Goal: Check status: Check status

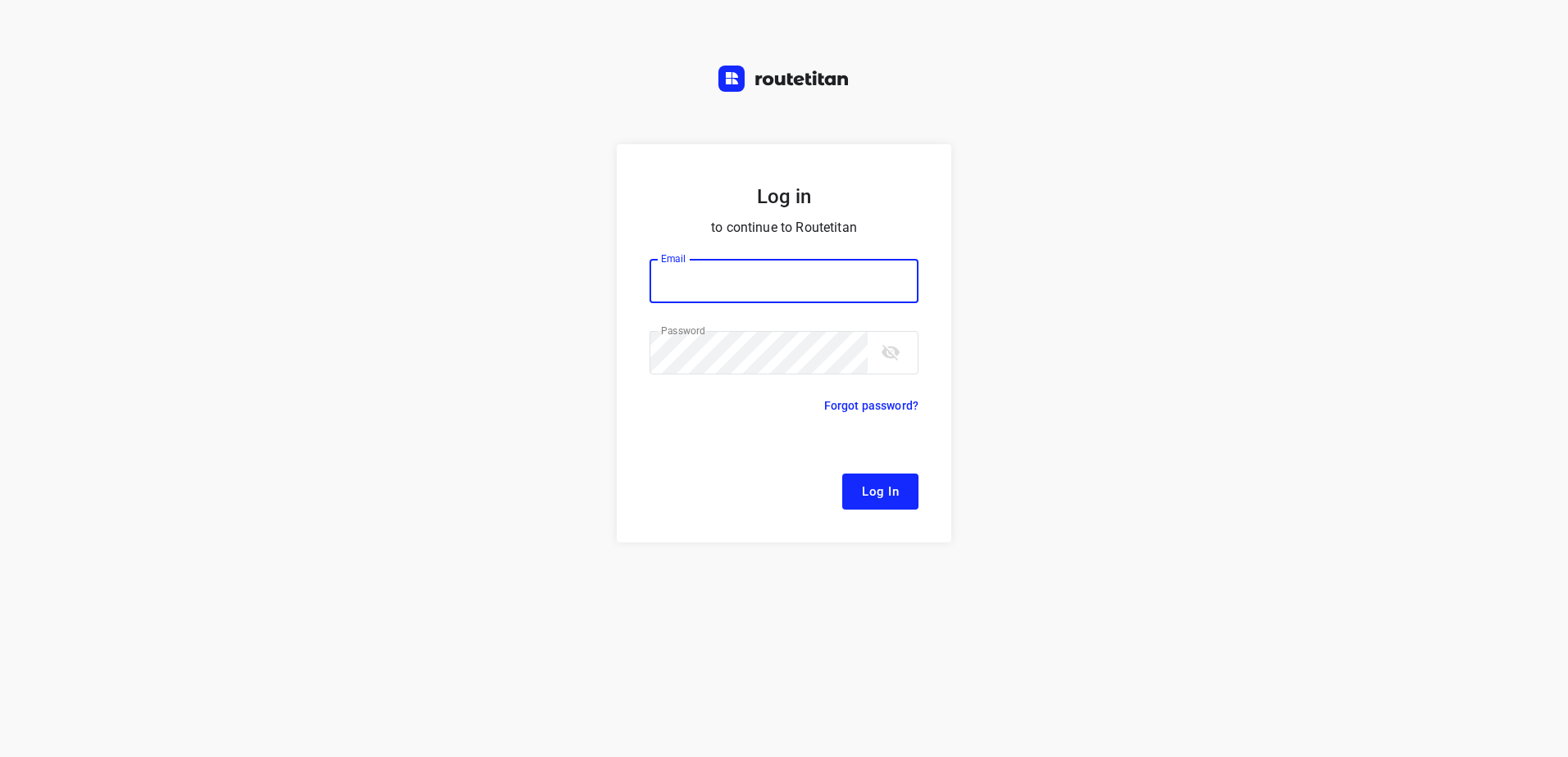
type input "[EMAIL_ADDRESS][DOMAIN_NAME]"
click at [874, 491] on span "Log In" at bounding box center [879, 492] width 37 height 22
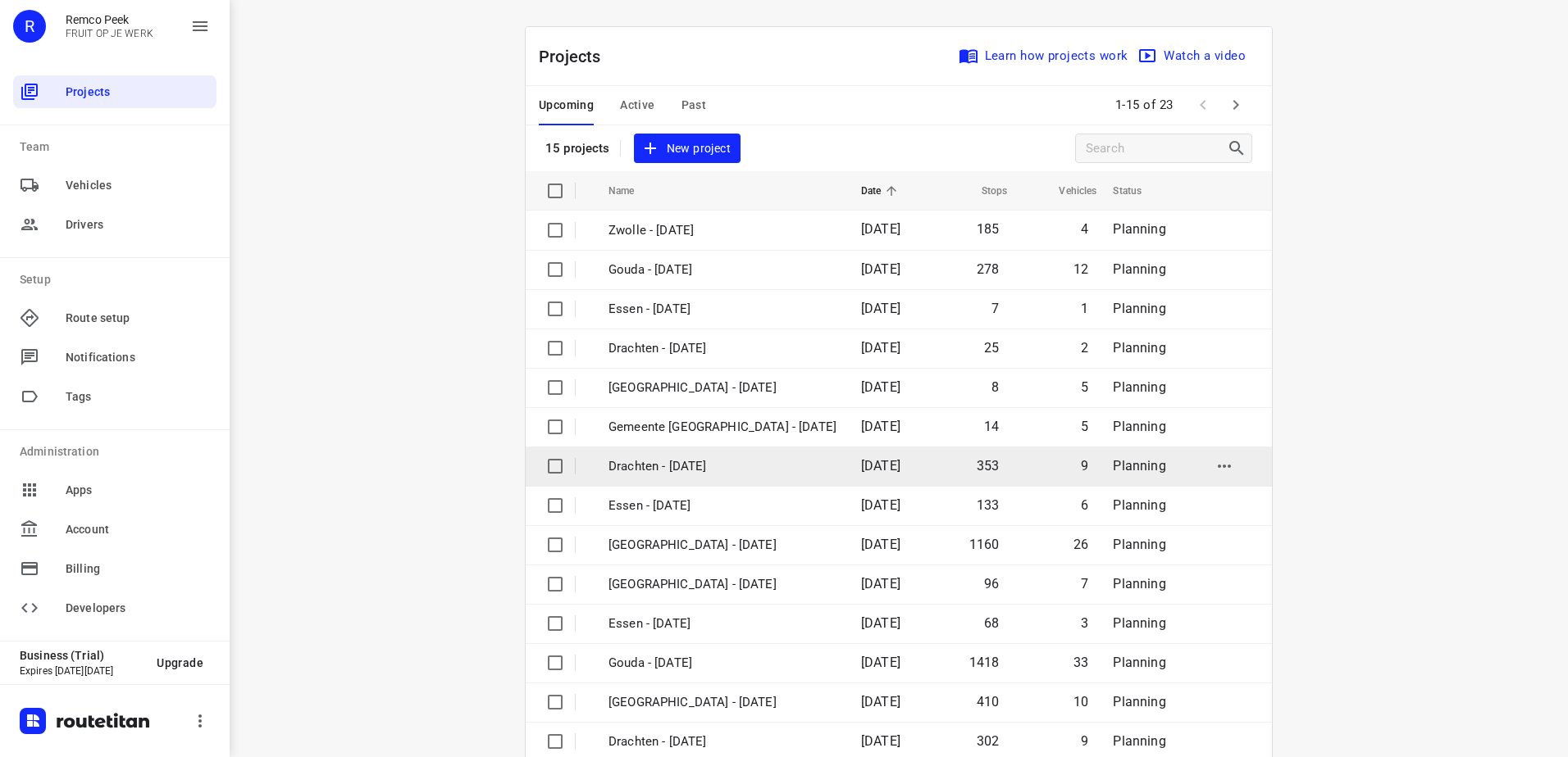
scroll to position [71, 0]
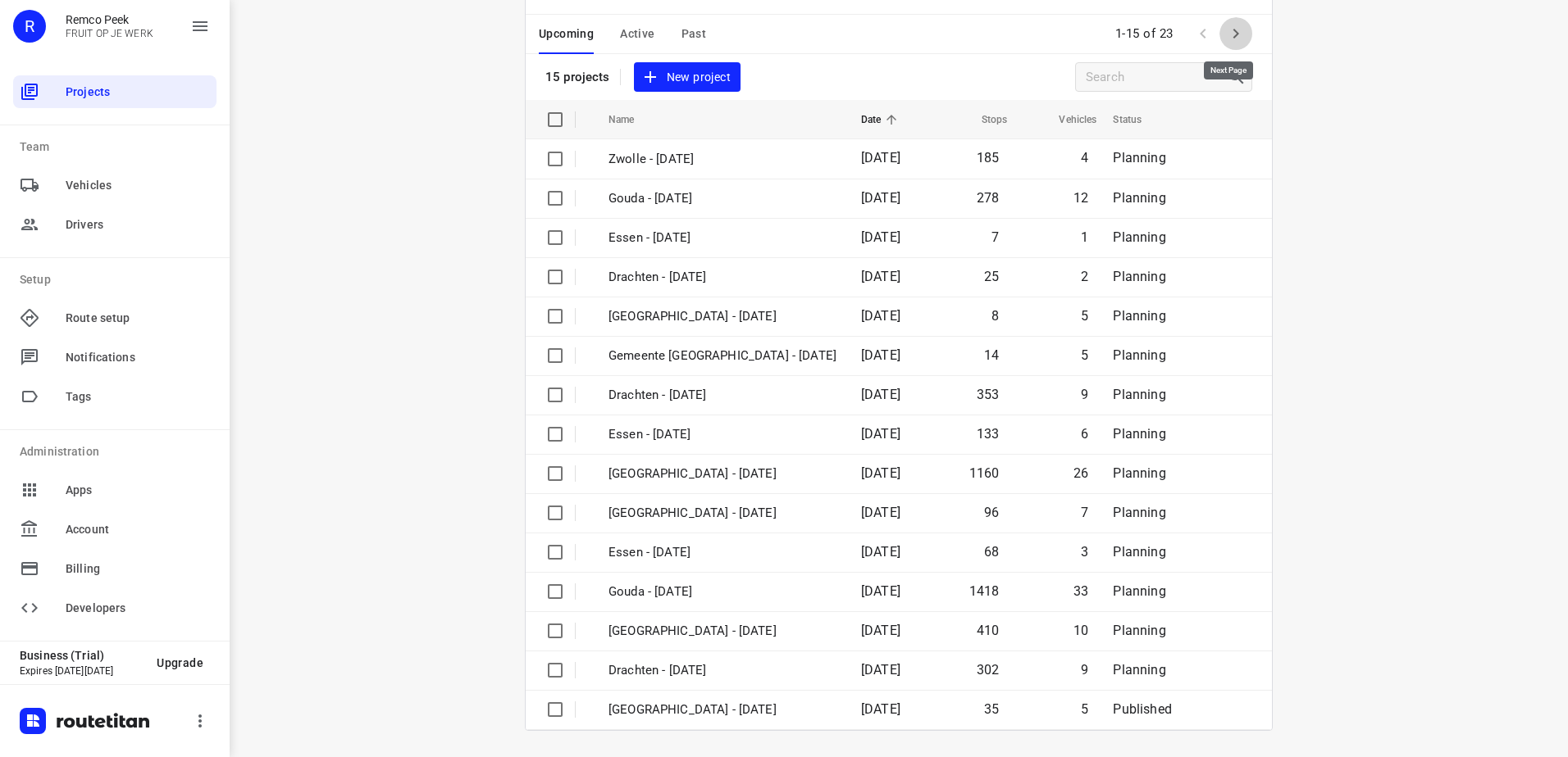
click at [1230, 28] on icon "button" at bounding box center [1235, 33] width 20 height 20
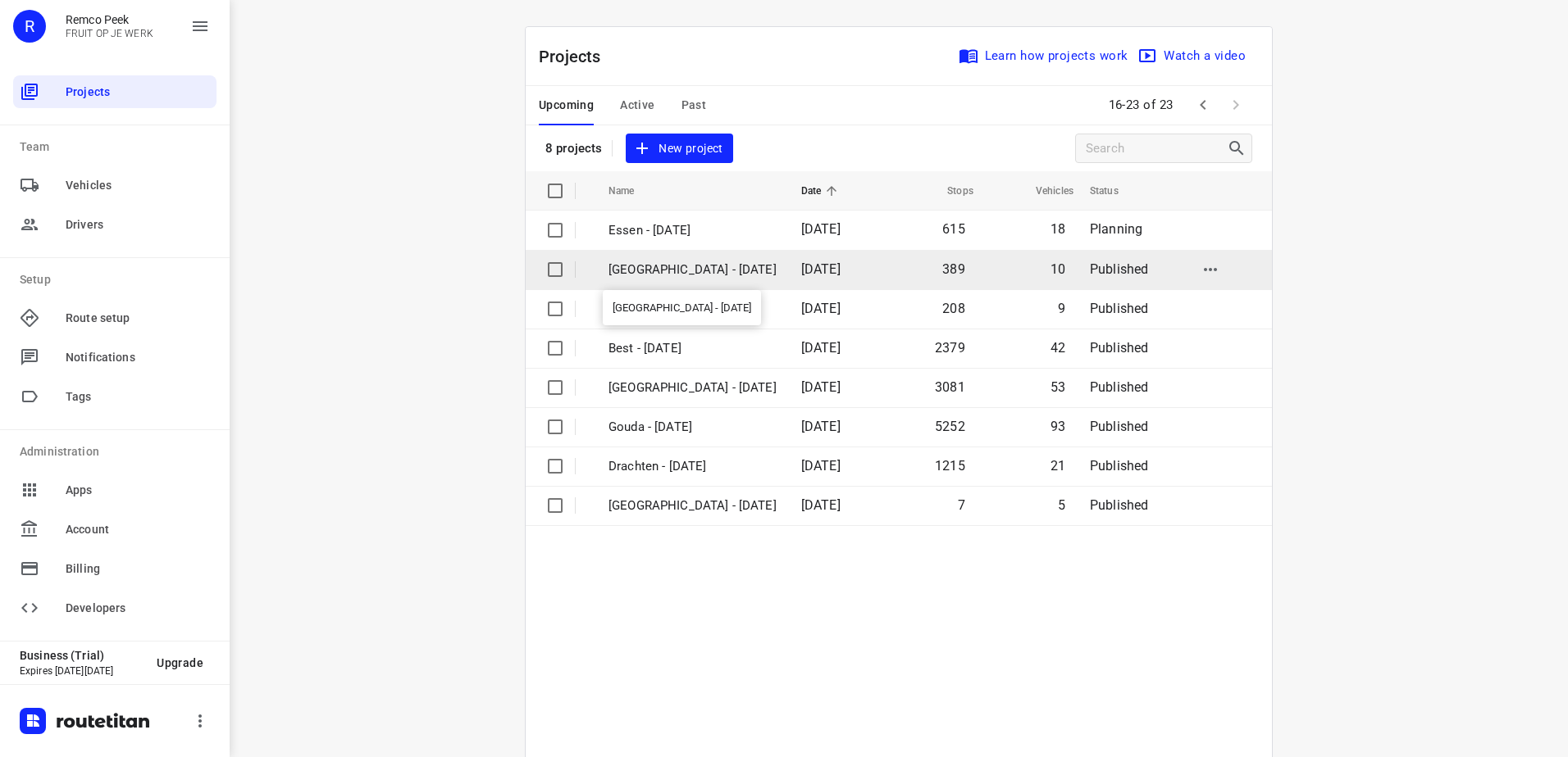
click at [650, 269] on p "[GEOGRAPHIC_DATA] - [DATE]" at bounding box center [692, 270] width 168 height 19
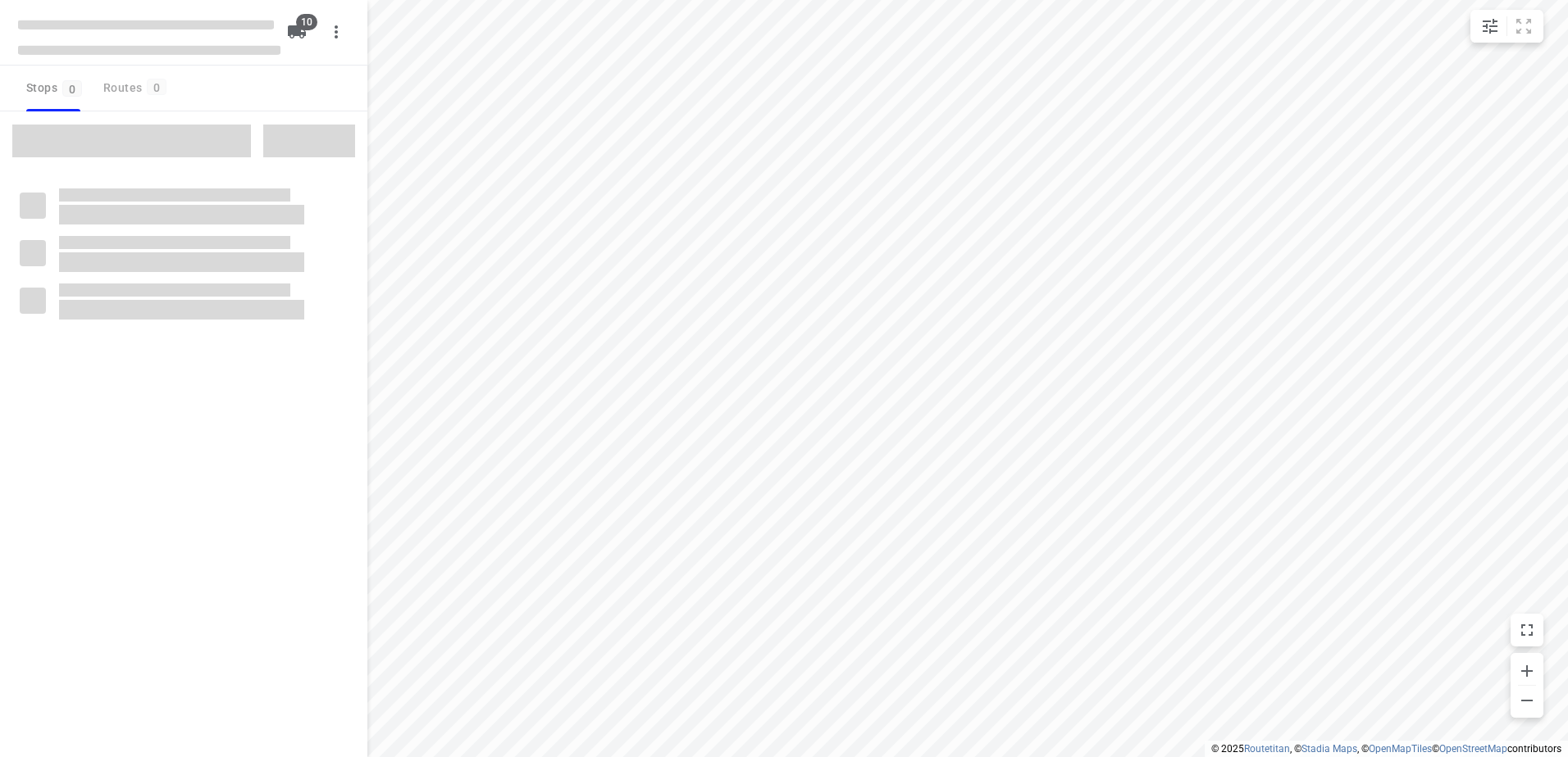
checkbox input "true"
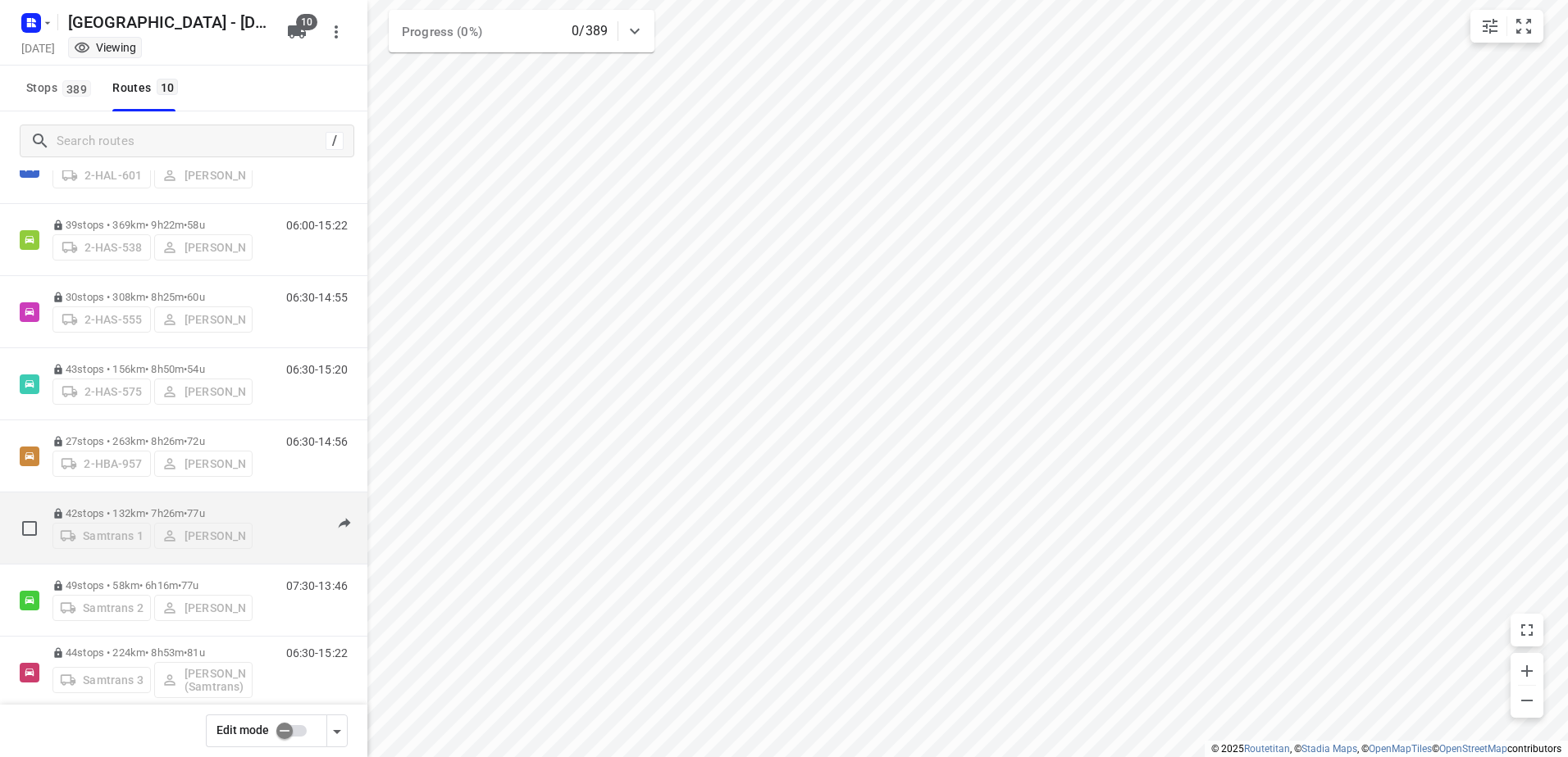
scroll to position [164, 0]
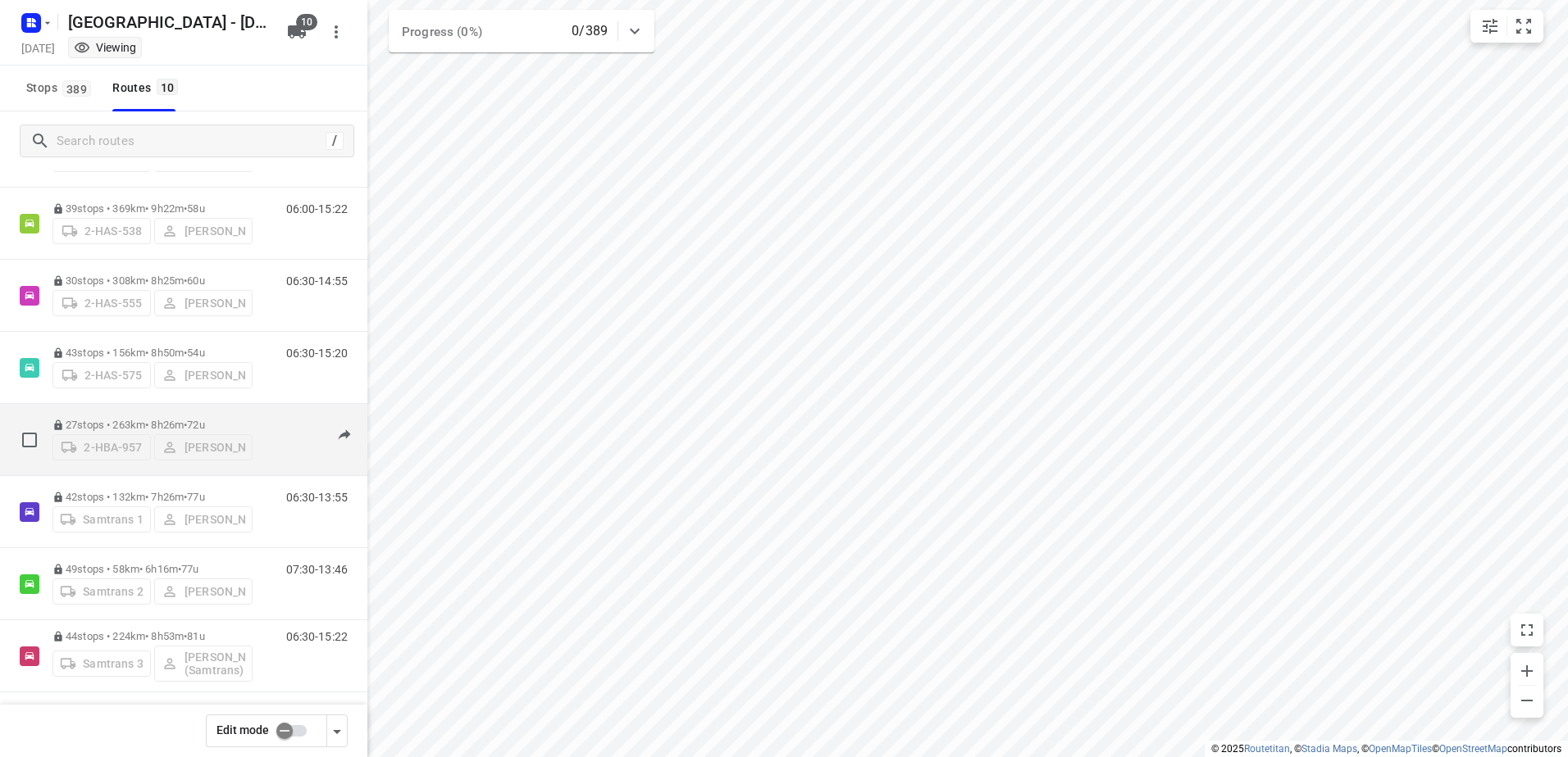
click at [97, 419] on p "27 stops • 263km • 8h26m • 72u" at bounding box center [152, 425] width 200 height 12
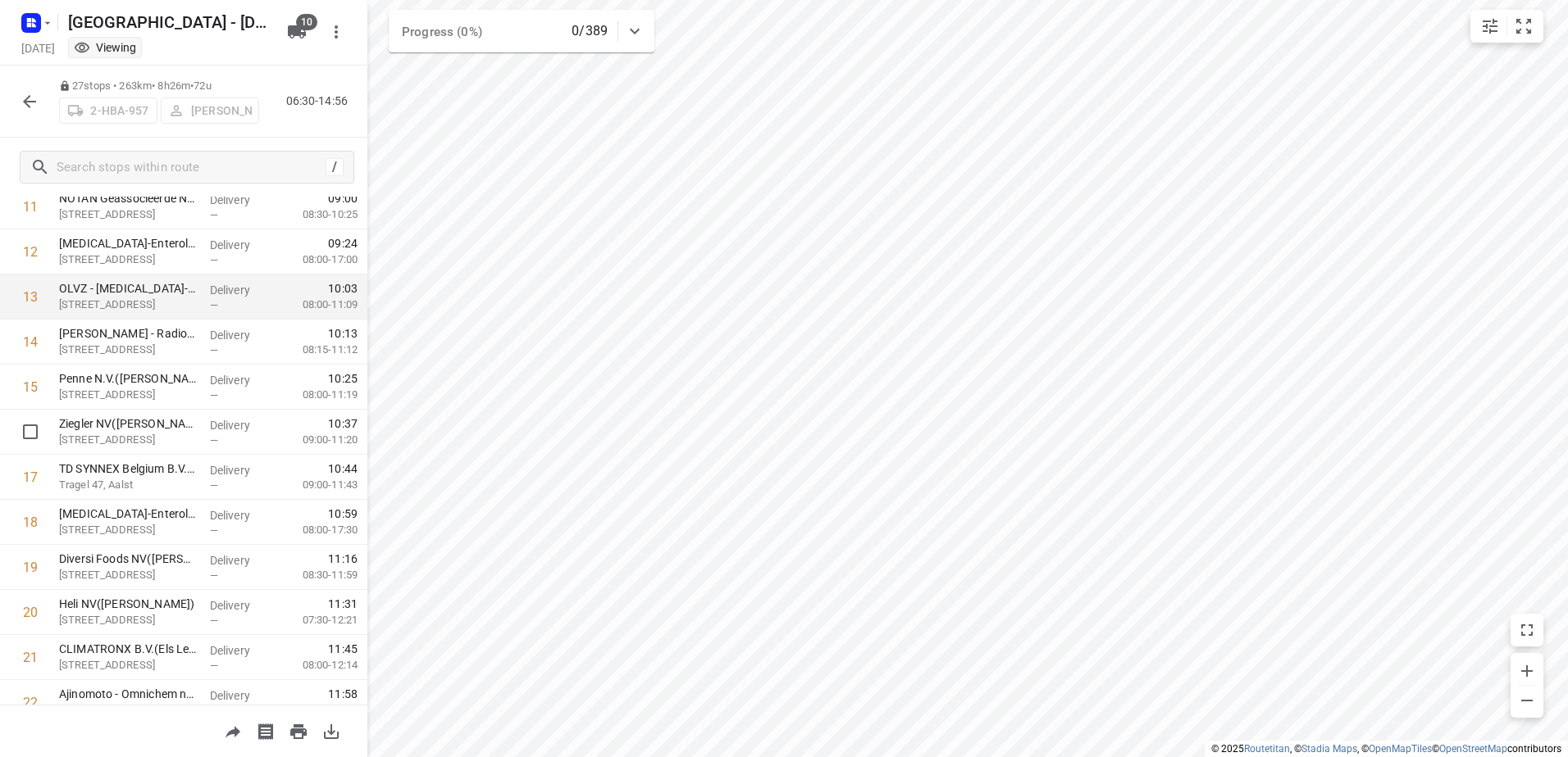
scroll to position [574, 0]
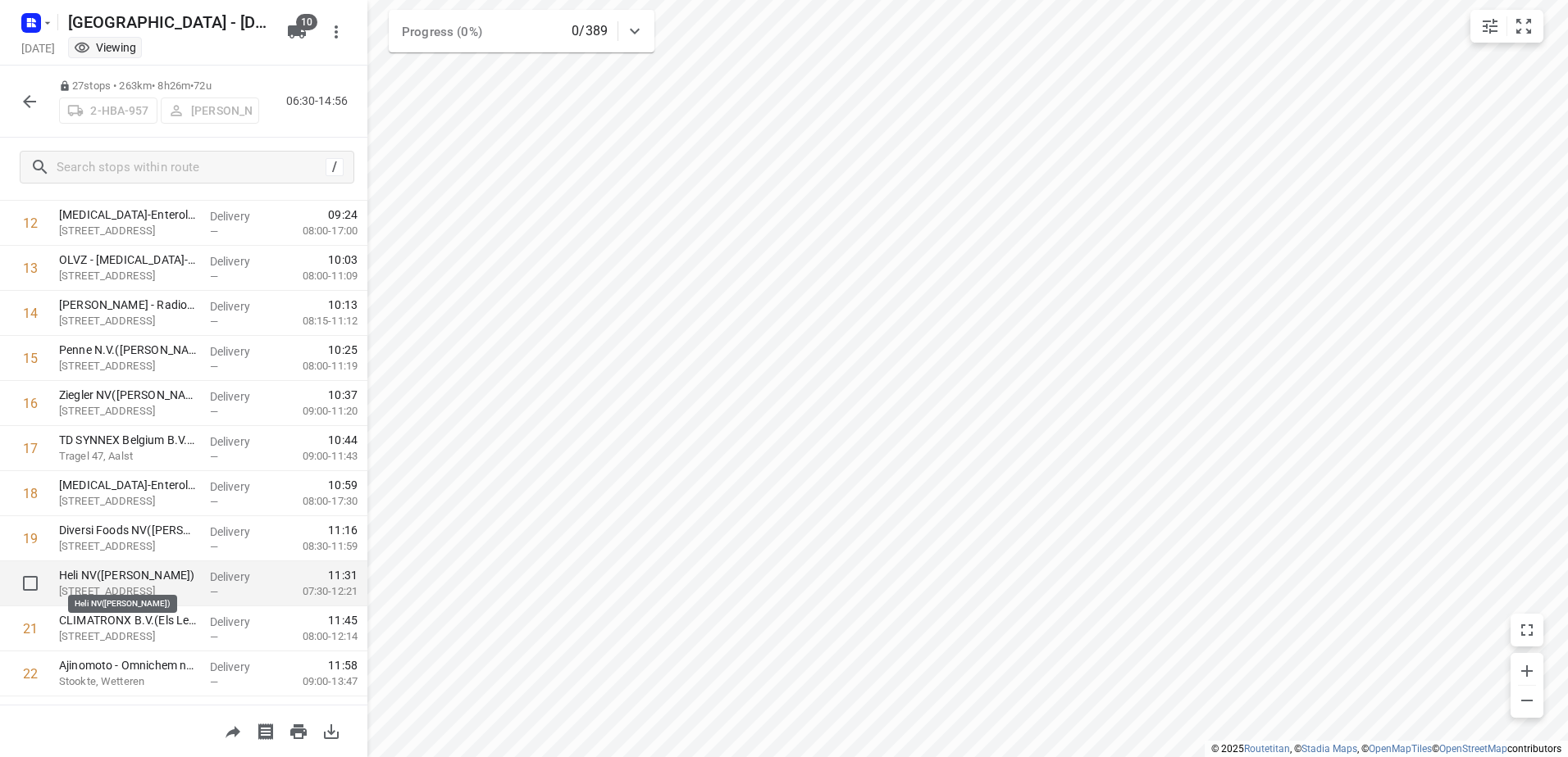
click at [141, 571] on p "Heli NV([PERSON_NAME])" at bounding box center [128, 575] width 138 height 16
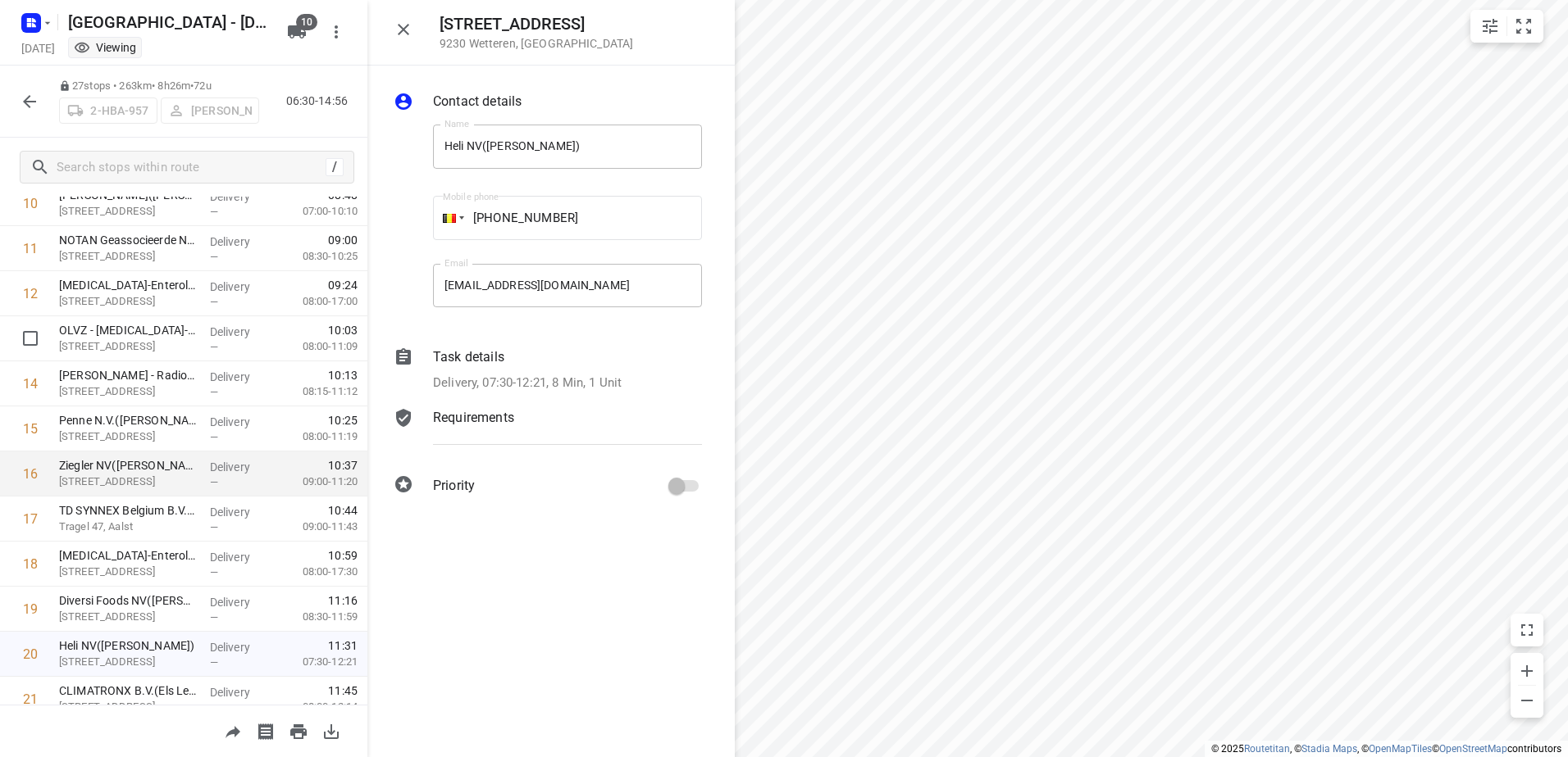
scroll to position [656, 0]
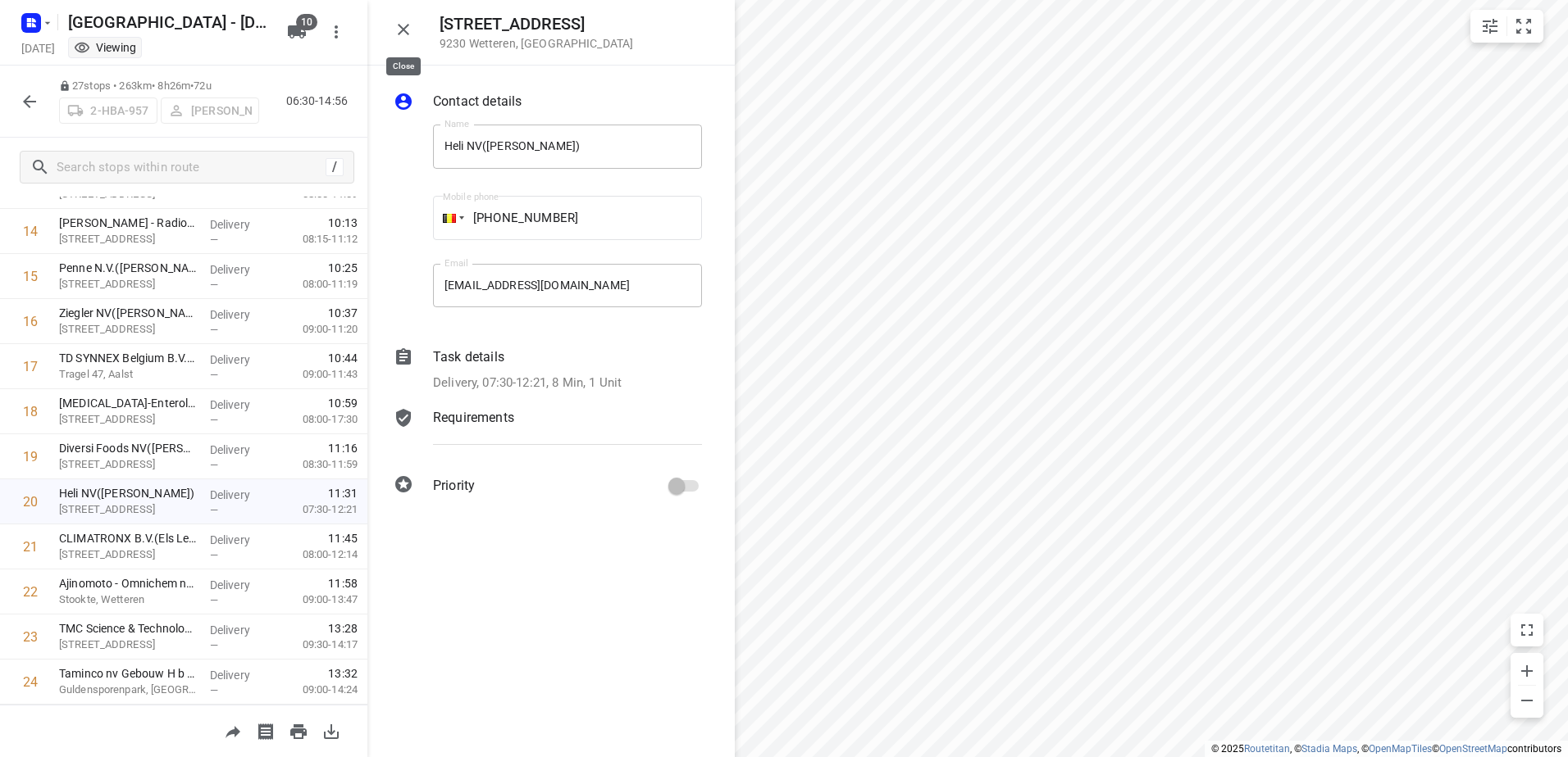
click at [413, 28] on button "button" at bounding box center [403, 29] width 33 height 33
